Goal: Task Accomplishment & Management: Use online tool/utility

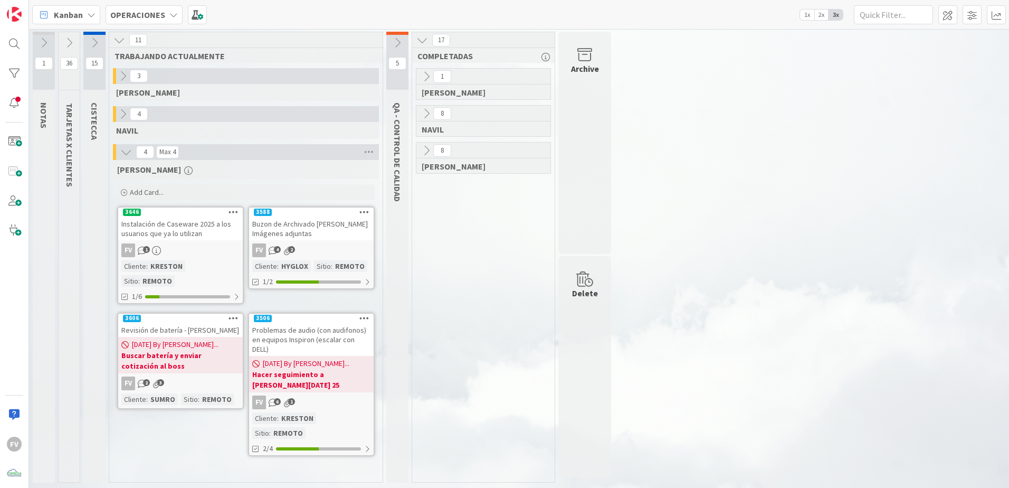
click at [160, 230] on div "Instalación de Caseware 2025 a los usuarios que ya lo utilizan" at bounding box center [180, 228] width 125 height 23
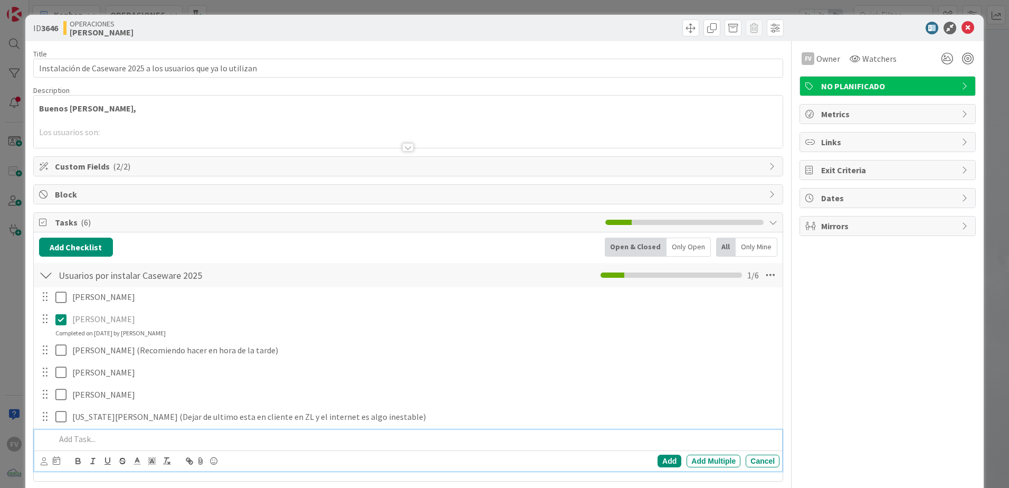
scroll to position [53, 0]
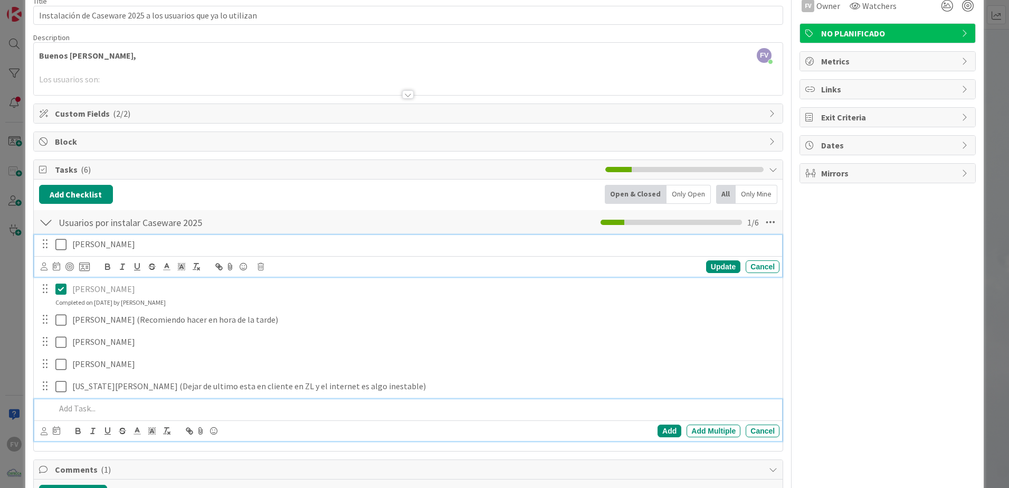
click at [60, 243] on icon at bounding box center [63, 244] width 16 height 13
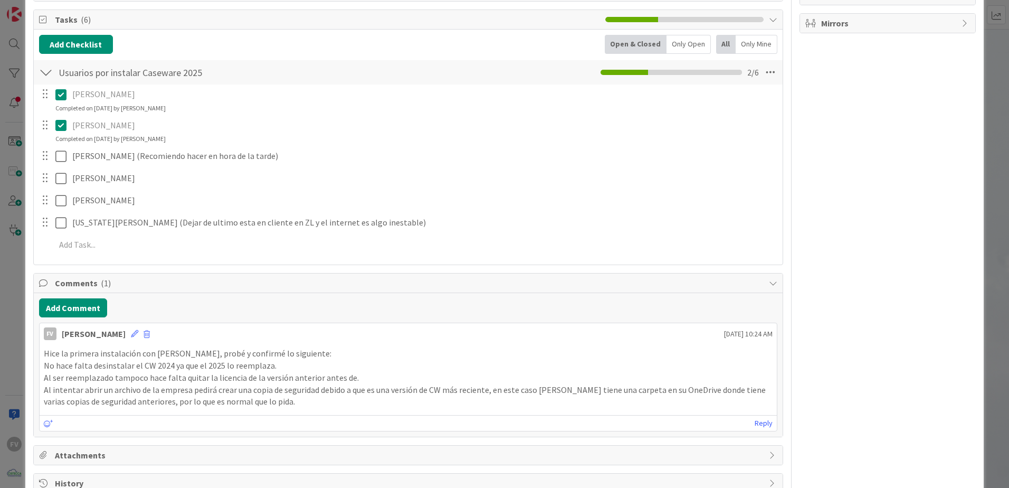
scroll to position [231, 0]
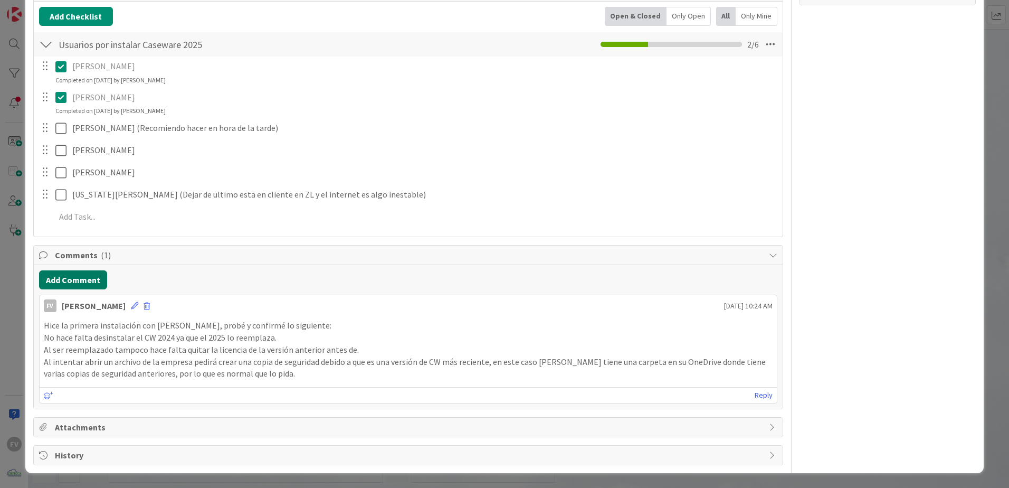
click at [90, 279] on button "Add Comment" at bounding box center [73, 279] width 68 height 19
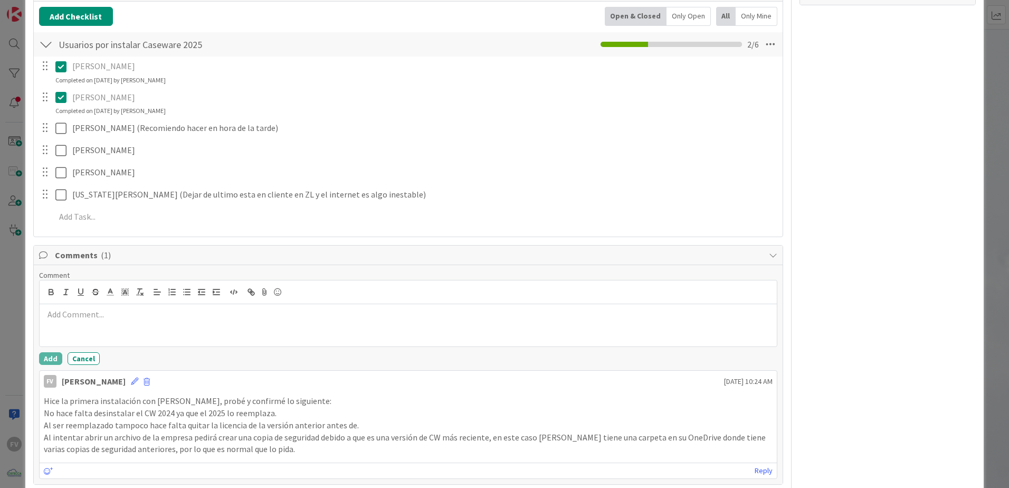
click at [872, 320] on div "FV Owner Watchers NO PLANIFICADO Metrics Links Exit Criteria Dates Mirrors" at bounding box center [887, 176] width 176 height 730
click at [576, 256] on span "Comments ( 1 )" at bounding box center [409, 255] width 709 height 13
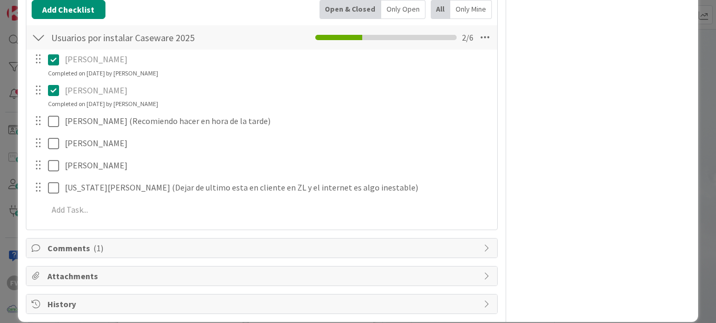
scroll to position [251, 0]
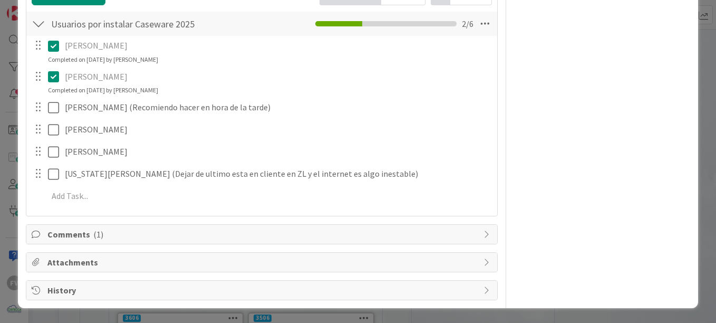
click at [62, 243] on div "Comments ( 1 )" at bounding box center [261, 234] width 471 height 19
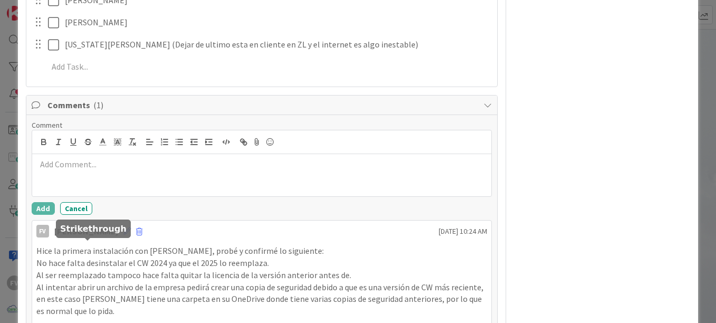
scroll to position [409, 0]
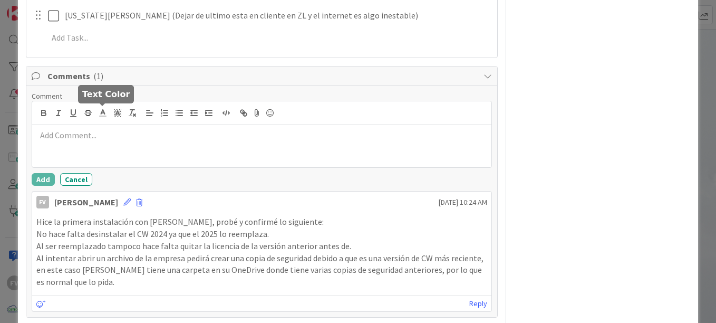
click at [118, 77] on span "Comments ( 1 )" at bounding box center [262, 76] width 431 height 13
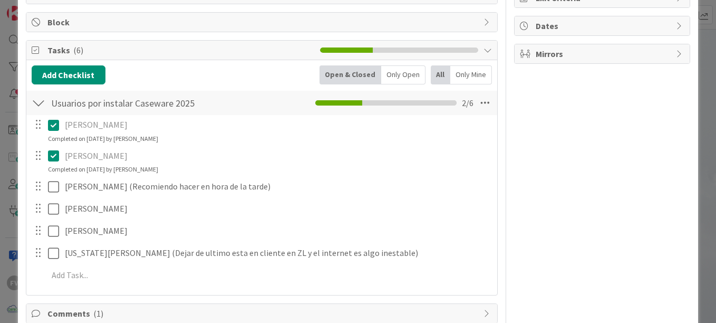
scroll to position [198, 0]
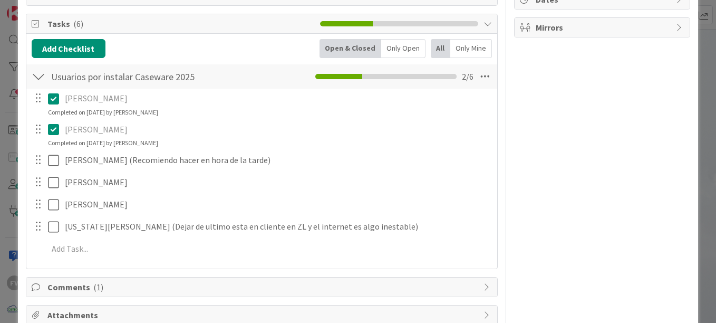
click at [43, 74] on div at bounding box center [39, 76] width 14 height 19
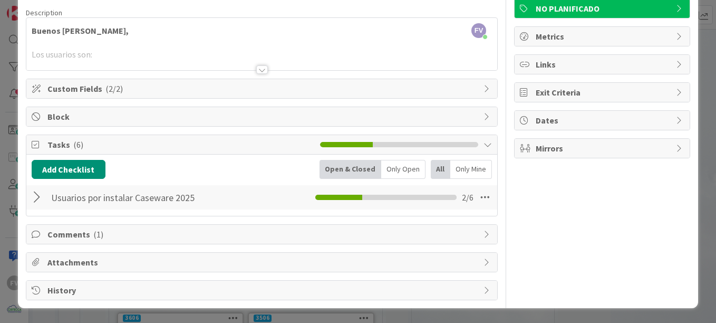
click at [13, 79] on div "ID 3646 OPERACIONES [PERSON_NAME] Title 62 / 128 Instalación de Caseware 2025 a…" at bounding box center [358, 161] width 716 height 323
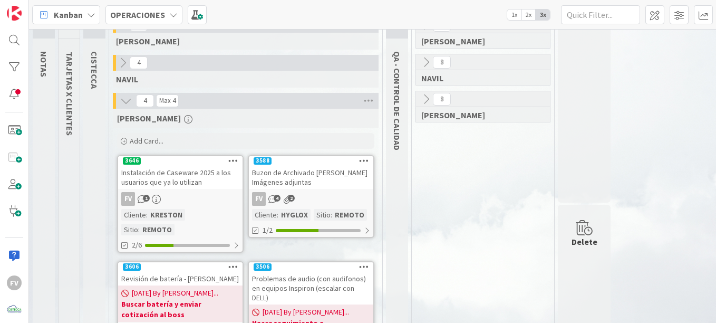
scroll to position [53, 0]
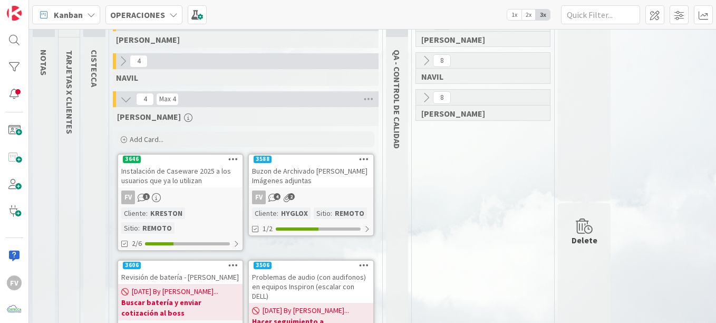
click at [173, 178] on div "Instalación de Caseware 2025 a los usuarios que ya lo utilizan" at bounding box center [180, 175] width 125 height 23
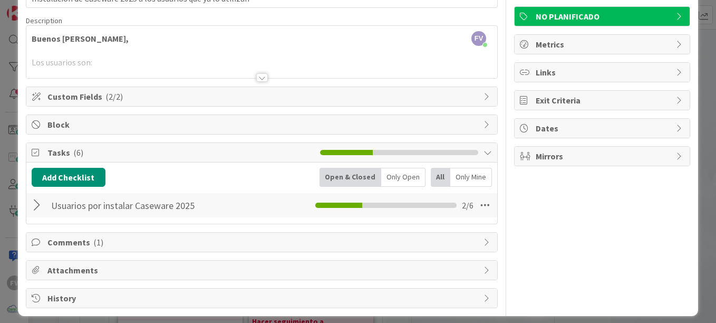
scroll to position [78, 0]
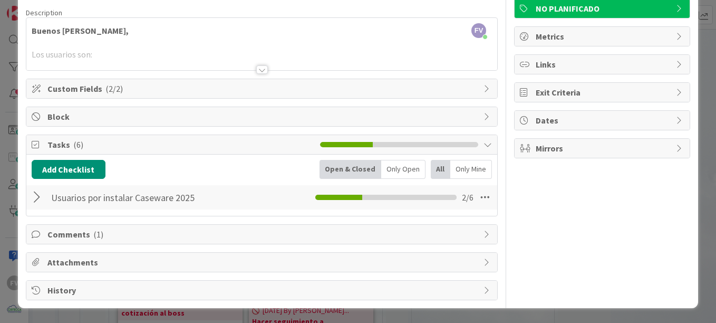
click at [460, 140] on div "Tasks ( 6 )" at bounding box center [261, 145] width 471 height 20
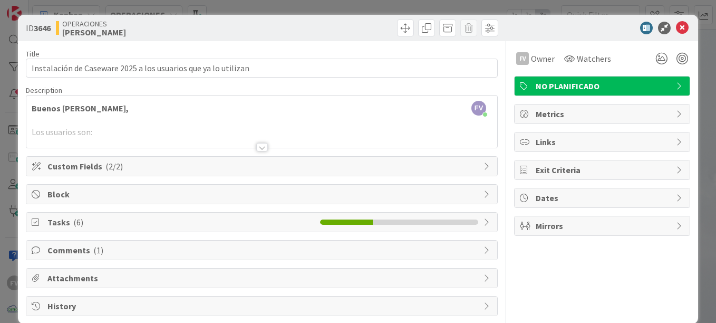
scroll to position [16, 0]
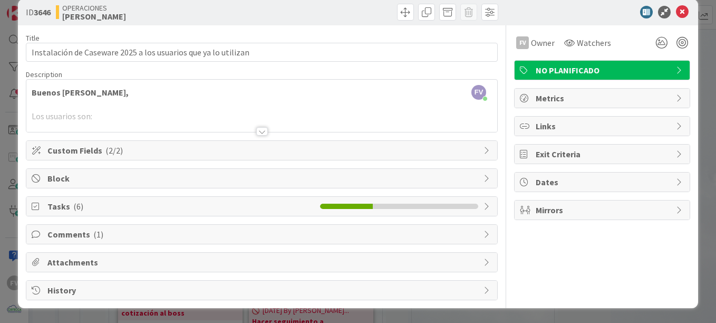
click at [252, 221] on div "Title 62 / 128 Instalación de Caseware 2025 a los usuarios que ya lo utilizan D…" at bounding box center [262, 162] width 472 height 275
click at [254, 205] on span "Tasks ( 6 )" at bounding box center [180, 206] width 267 height 13
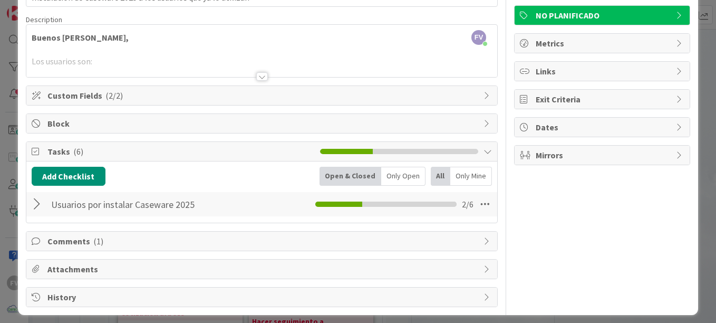
scroll to position [78, 0]
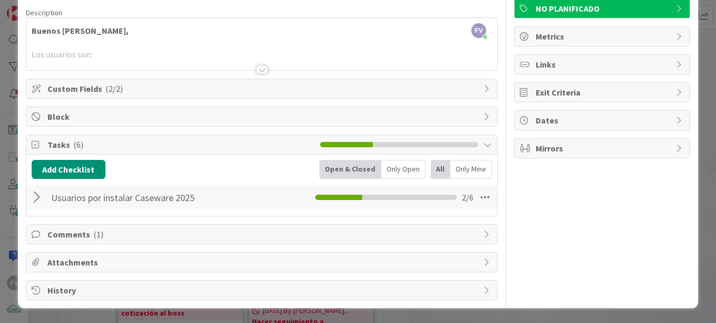
click at [36, 201] on div at bounding box center [39, 197] width 14 height 19
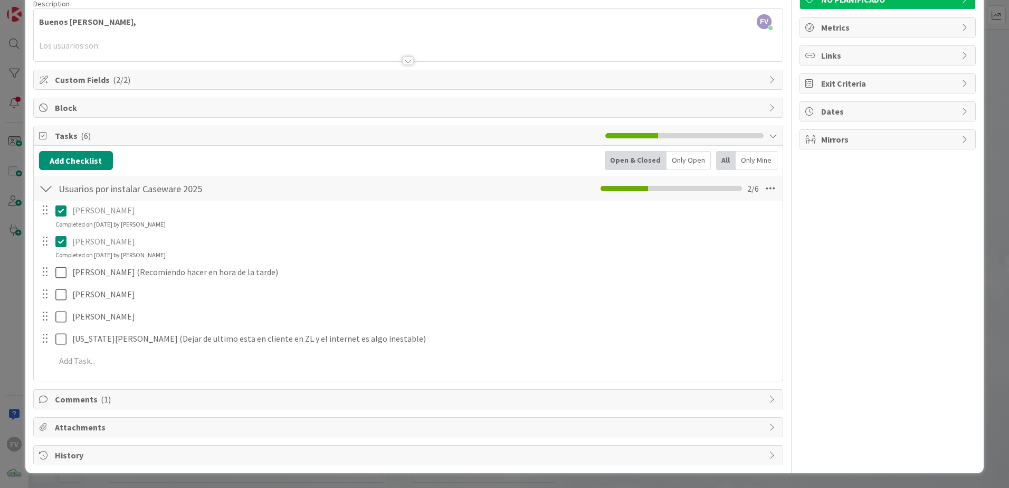
scroll to position [87, 0]
click at [23, 285] on div "ID 3646 OPERACIONES [PERSON_NAME] Title 62 / 128 Instalación de Caseware 2025 a…" at bounding box center [504, 244] width 1009 height 488
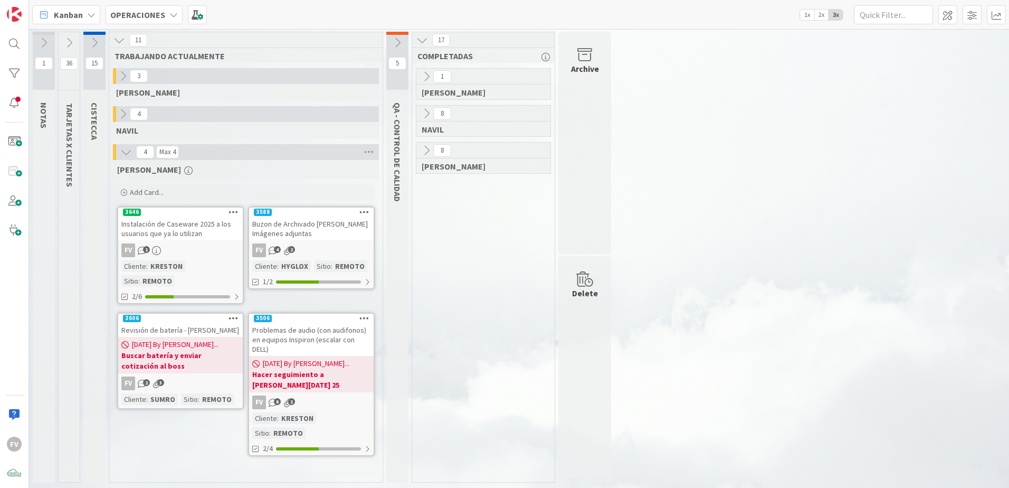
click at [66, 44] on icon at bounding box center [69, 43] width 12 height 12
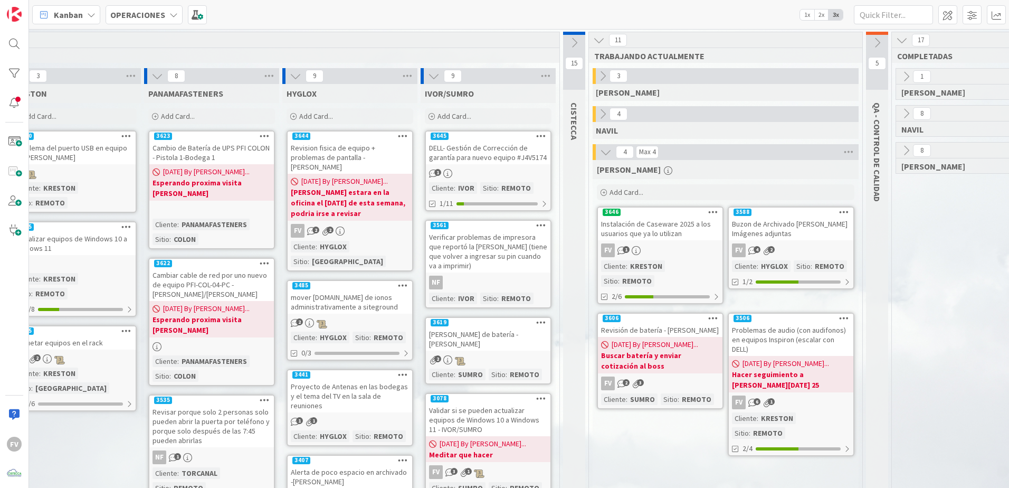
scroll to position [0, 645]
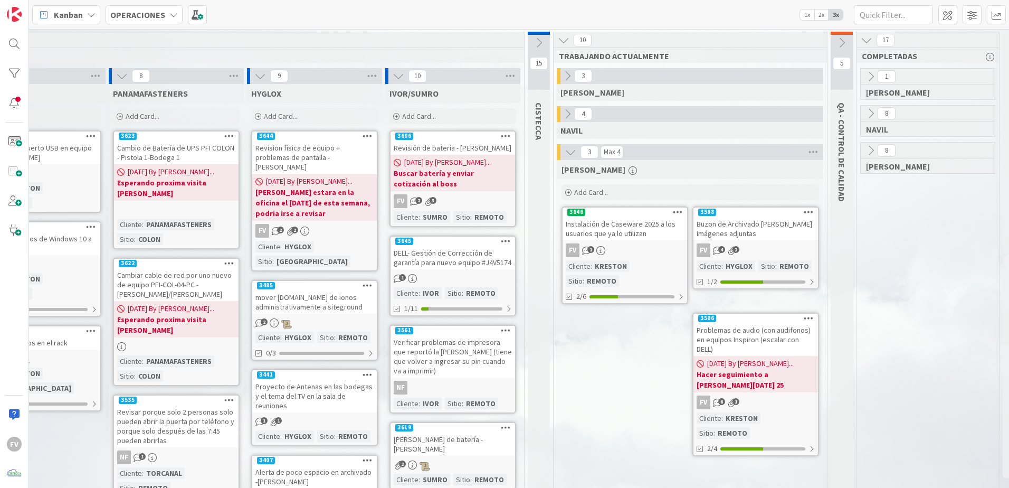
click at [597, 194] on span "Add Card..." at bounding box center [591, 191] width 34 height 9
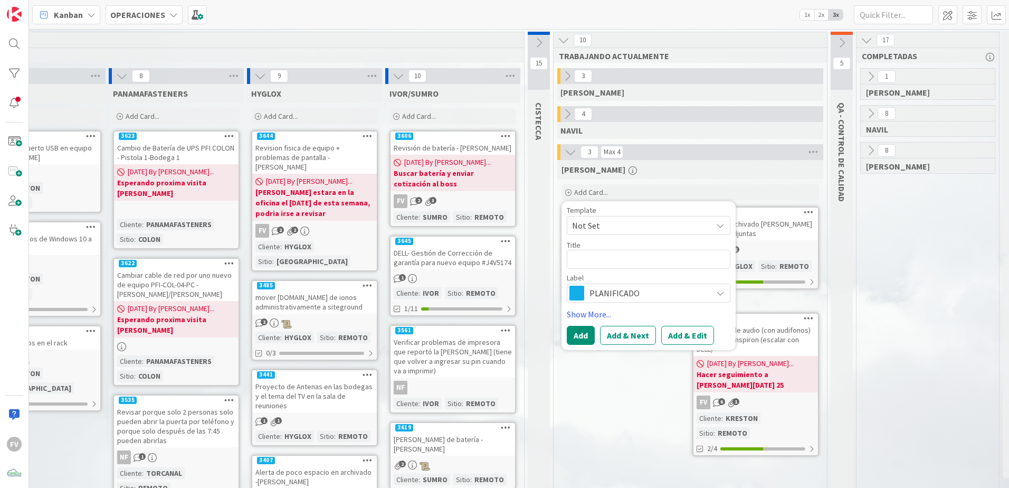
click at [624, 224] on span "Not Set" at bounding box center [638, 225] width 132 height 14
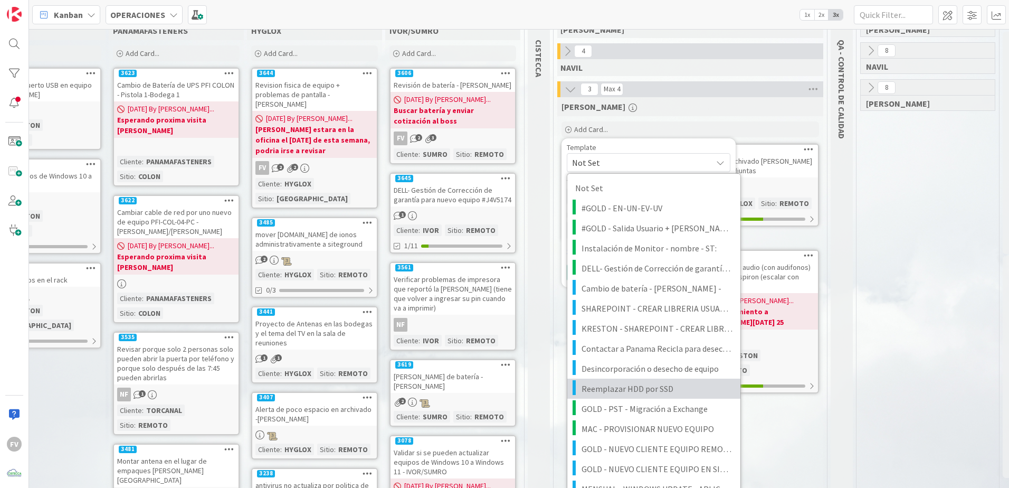
scroll to position [106, 645]
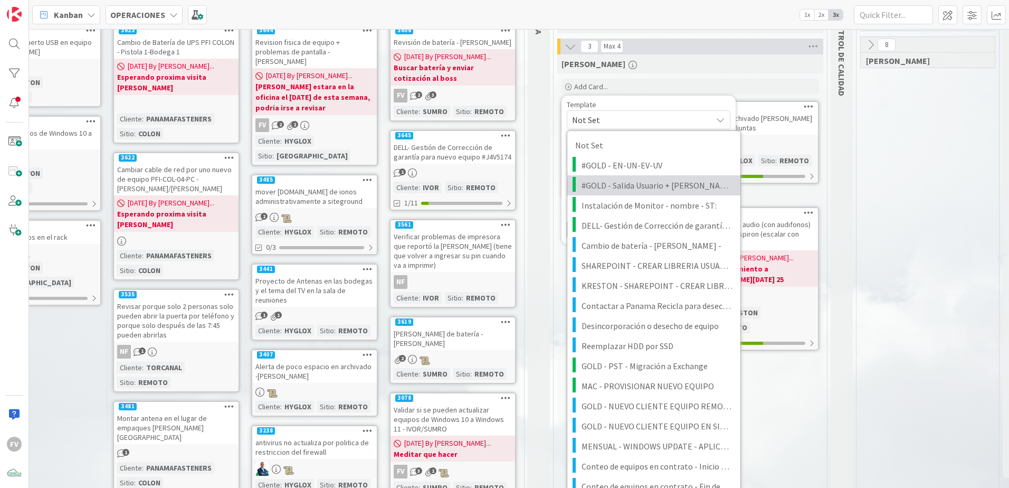
click at [639, 181] on span "#GOLD - Salida Usuario + [PERSON_NAME]" at bounding box center [656, 185] width 151 height 14
type textarea "x"
type textarea "#GOLD - Salida Usuario + [PERSON_NAME]"
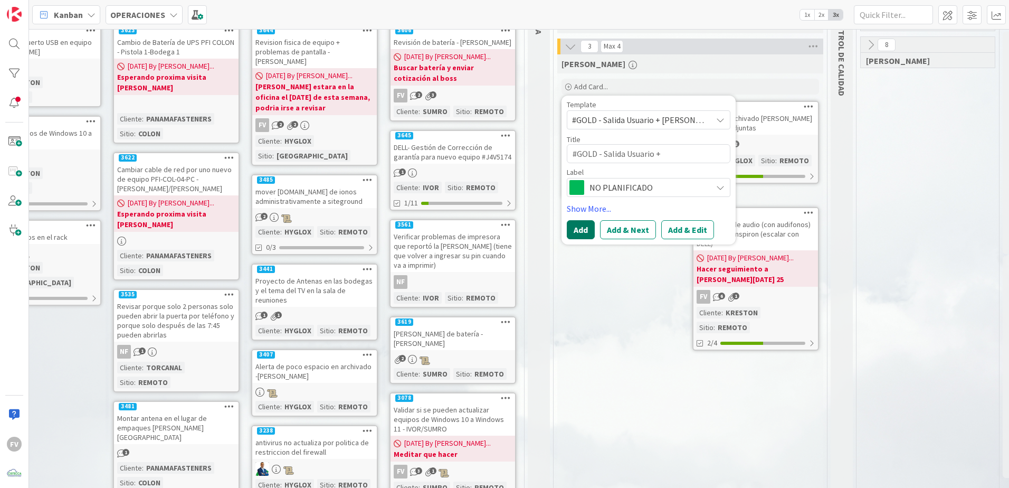
click at [583, 226] on button "Add" at bounding box center [581, 229] width 28 height 19
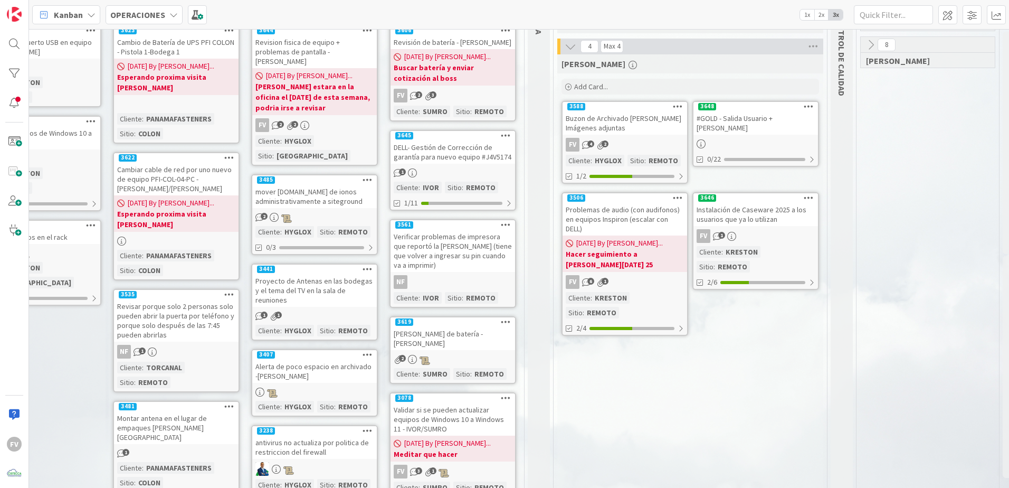
click at [734, 135] on link "3648 #GOLD - Salida Usuario + Salida Equipo 0/22" at bounding box center [755, 134] width 127 height 66
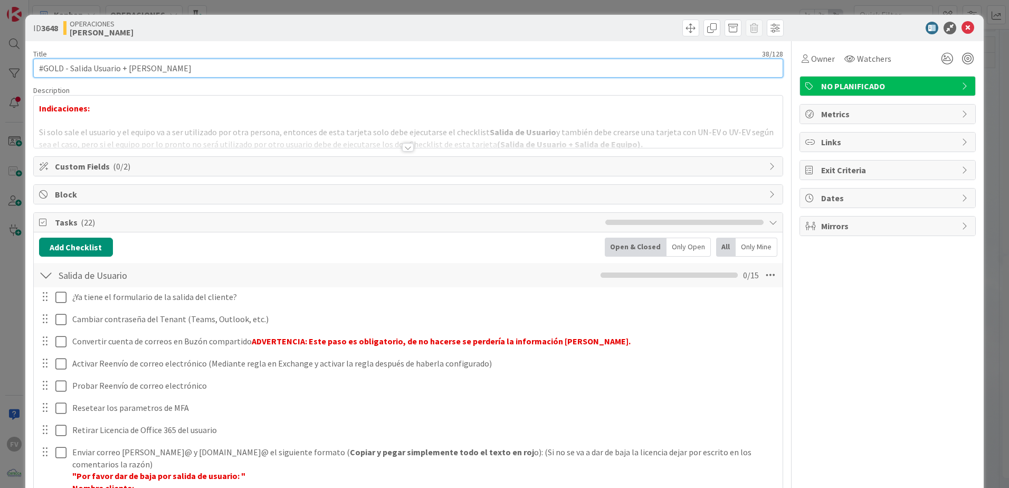
click at [221, 67] on input "#GOLD - Salida Usuario + [PERSON_NAME]" at bounding box center [408, 68] width 750 height 19
drag, startPoint x: 216, startPoint y: 69, endPoint x: 201, endPoint y: 70, distance: 15.3
click at [201, 70] on input "#GOLD - Salida Usuario + [PERSON_NAME]" at bounding box center [408, 68] width 750 height 19
type input "#GOLD - Salida Usuario + [PERSON_NAME] - [PERSON_NAME]"
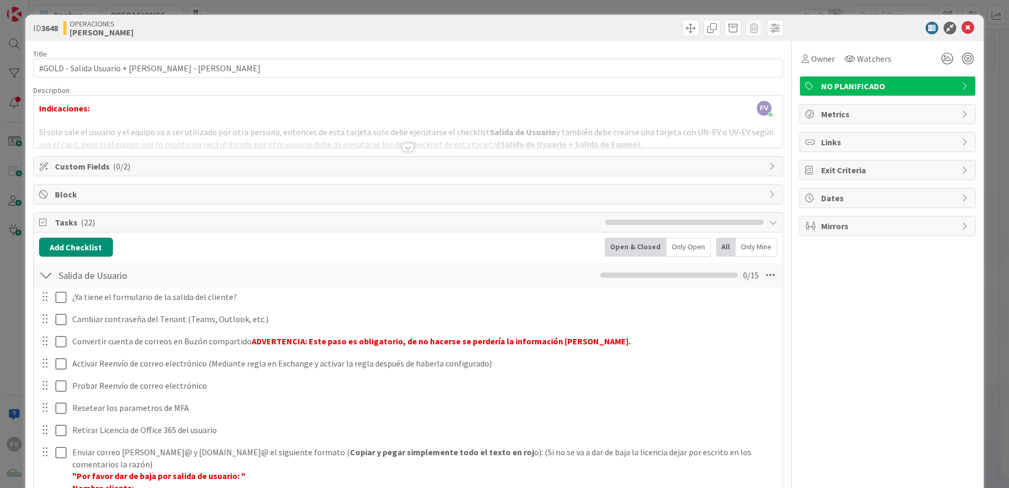
click at [978, 73] on div "ID 3648 OPERACIONES [PERSON_NAME] Title 54 / 128 #GOLD - Salida Usuario + Salid…" at bounding box center [504, 244] width 1009 height 488
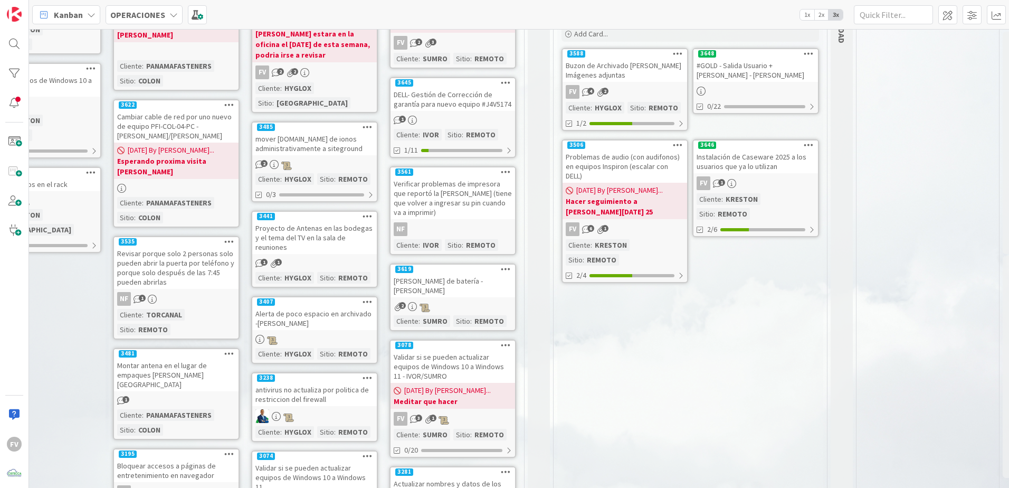
scroll to position [0, 645]
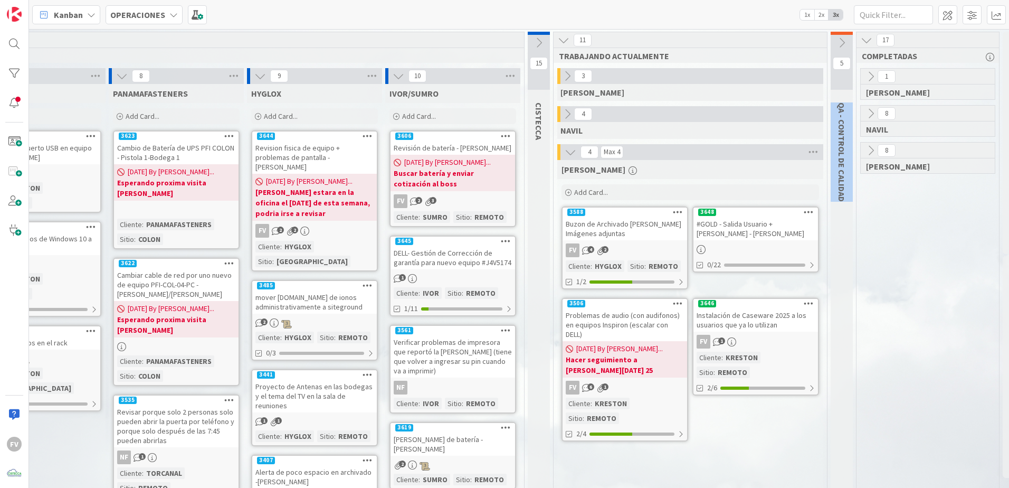
drag, startPoint x: 843, startPoint y: 200, endPoint x: 839, endPoint y: 104, distance: 96.6
click at [839, 104] on span "QA - CONTROL DE CALIDAD" at bounding box center [841, 151] width 11 height 99
drag, startPoint x: 839, startPoint y: 104, endPoint x: 904, endPoint y: 229, distance: 140.6
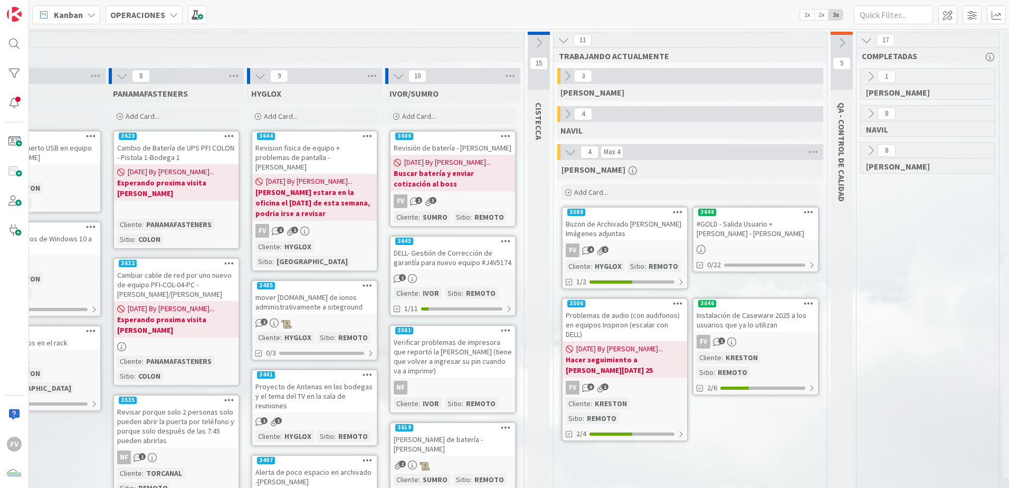
click at [733, 323] on div "Instalación de Caseware 2025 a los usuarios que ya lo utilizan" at bounding box center [755, 319] width 125 height 23
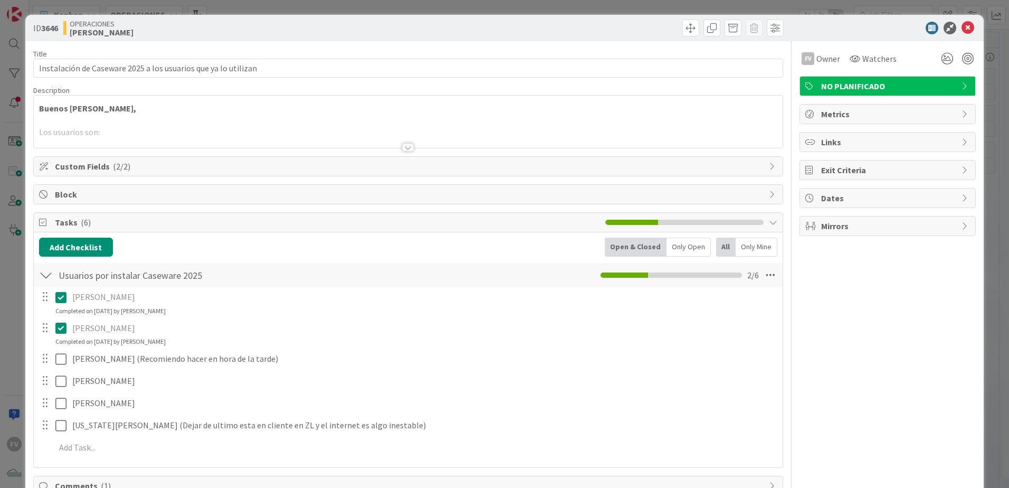
click at [995, 84] on div "ID 3646 OPERACIONES [PERSON_NAME] Title 62 / 128 Instalación de Caseware 2025 a…" at bounding box center [504, 244] width 1009 height 488
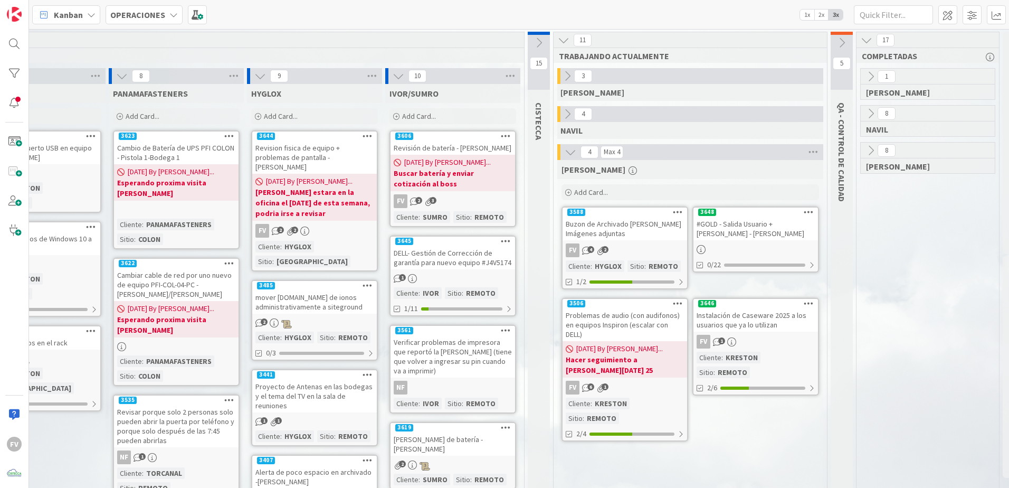
click at [748, 330] on div "Instalación de Caseware 2025 a los usuarios que ya lo utilizan" at bounding box center [755, 319] width 125 height 23
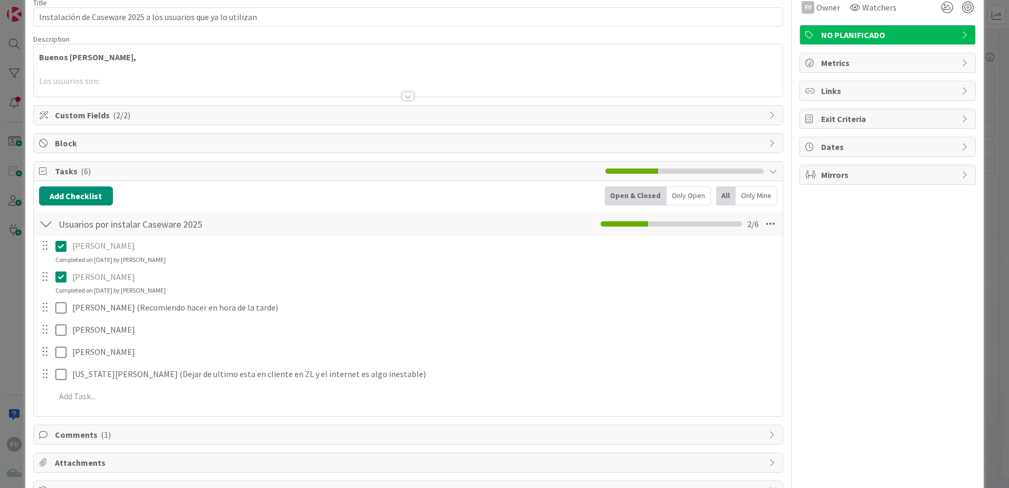
scroll to position [53, 0]
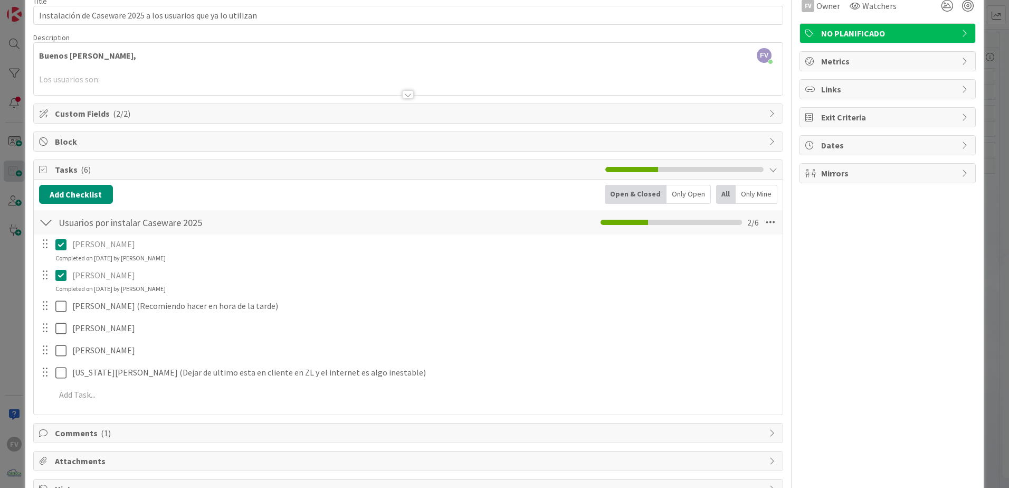
click at [18, 163] on div "ID 3646 OPERACIONES [PERSON_NAME] Title 62 / 128 Instalación de Caseware 2025 a…" at bounding box center [504, 244] width 1009 height 488
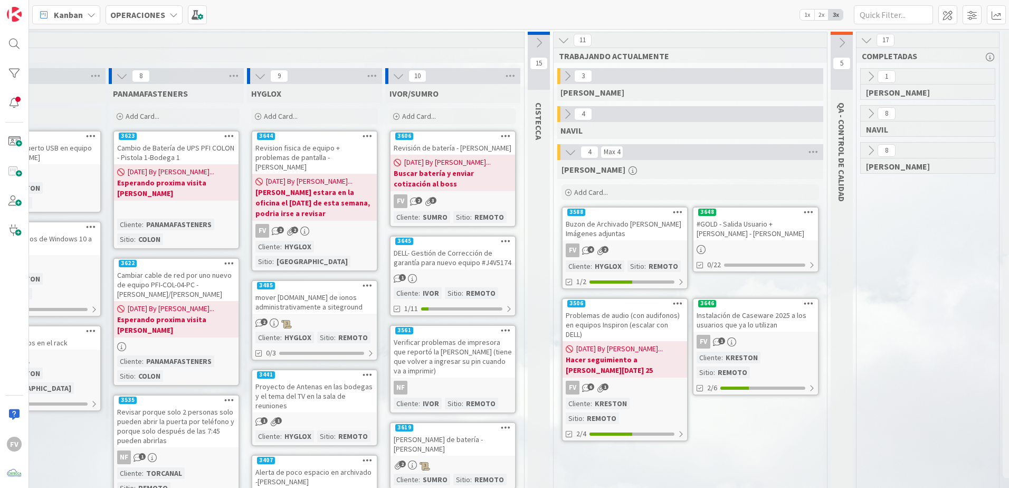
click at [782, 223] on div "#GOLD - Salida Usuario + [PERSON_NAME] - [PERSON_NAME]" at bounding box center [755, 228] width 125 height 23
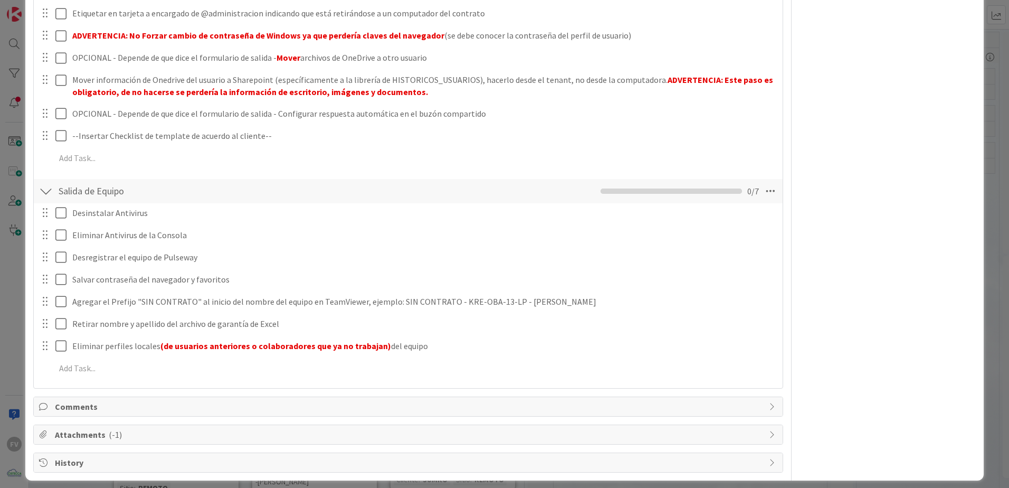
scroll to position [549, 0]
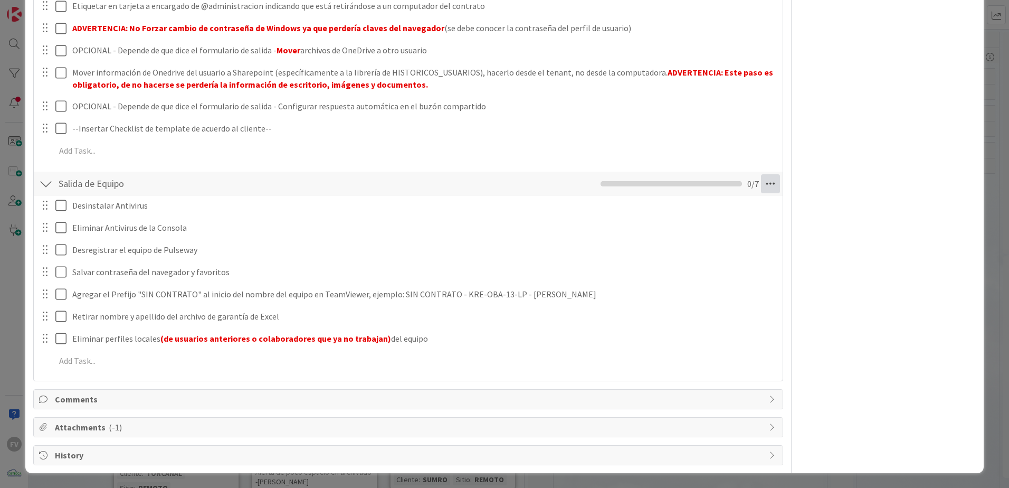
click at [761, 186] on icon at bounding box center [770, 183] width 19 height 19
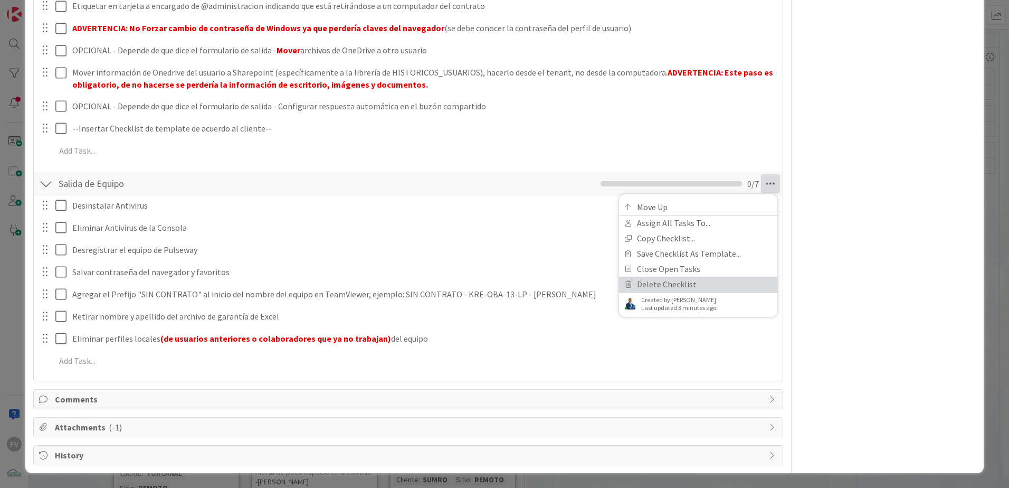
click at [703, 281] on link "Delete Checklist" at bounding box center [698, 283] width 158 height 15
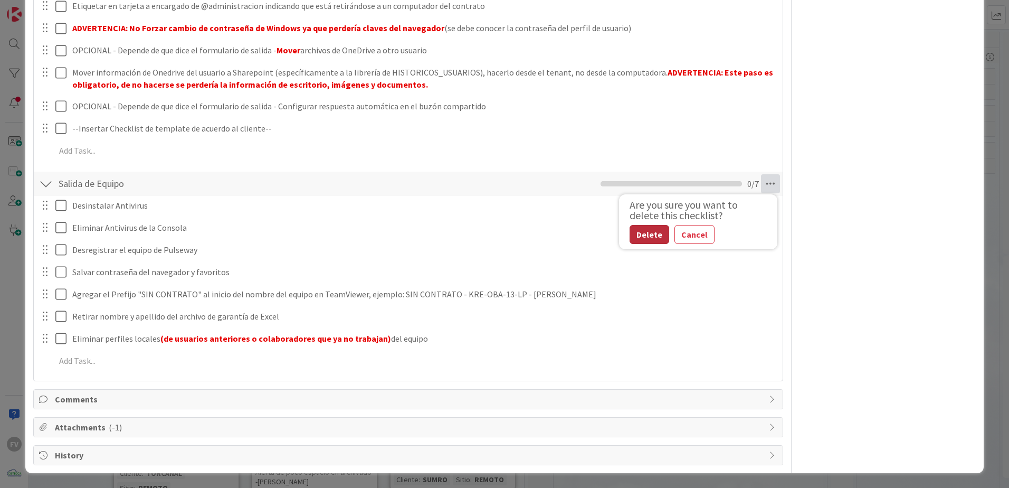
click at [639, 234] on button "Delete" at bounding box center [649, 234] width 40 height 19
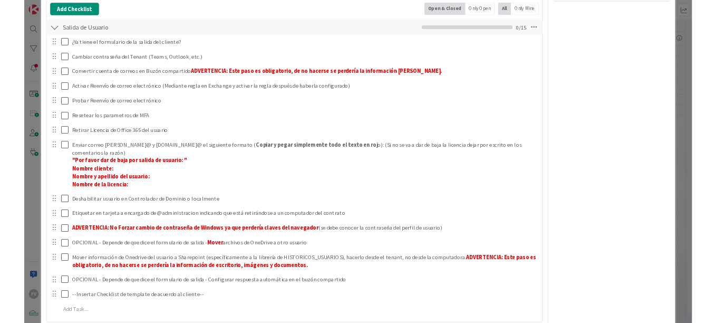
scroll to position [128, 0]
